Goal: Task Accomplishment & Management: Manage account settings

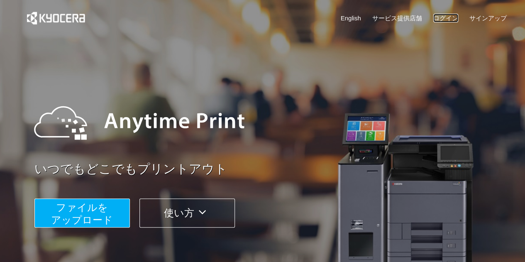
click at [434, 18] on link "ログイン" at bounding box center [446, 18] width 25 height 9
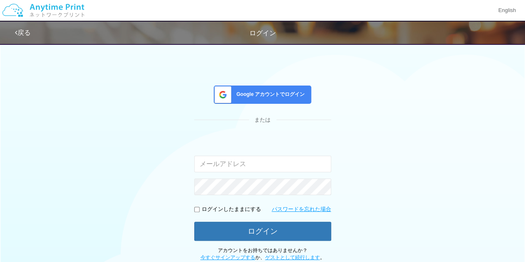
scroll to position [42, 0]
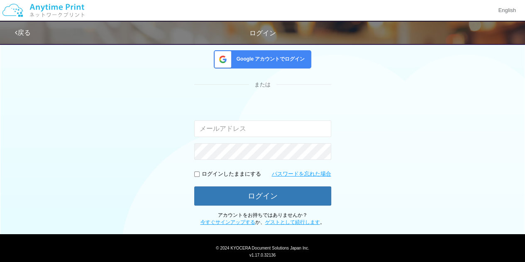
click at [273, 130] on input "email" at bounding box center [262, 128] width 137 height 17
click at [331, 173] on div "Google アカウントでログイン または 入力されたメールアドレスまたはパスワードが正しくありません。 ログインしたままにする パスワードを忘れた場合 ログ…" at bounding box center [263, 112] width 498 height 228
click at [326, 174] on link "パスワードを忘れた場合" at bounding box center [301, 174] width 59 height 8
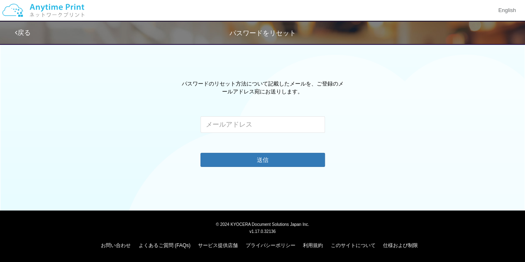
scroll to position [25, 0]
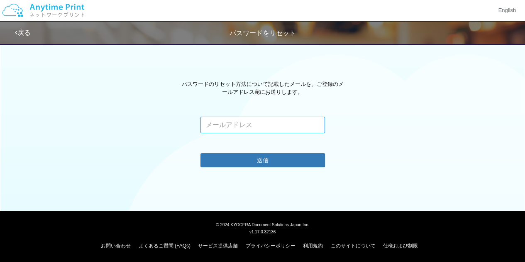
click at [264, 127] on input "email" at bounding box center [263, 125] width 125 height 17
type input "[EMAIL_ADDRESS][DOMAIN_NAME]"
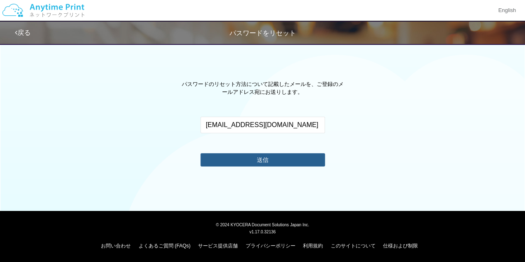
click at [278, 154] on button "送信" at bounding box center [263, 159] width 125 height 13
click at [279, 157] on button "送信" at bounding box center [263, 159] width 125 height 13
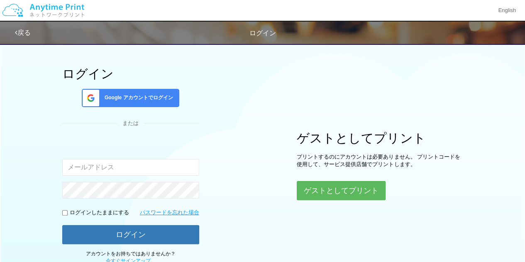
scroll to position [42, 0]
